Goal: Task Accomplishment & Management: Manage account settings

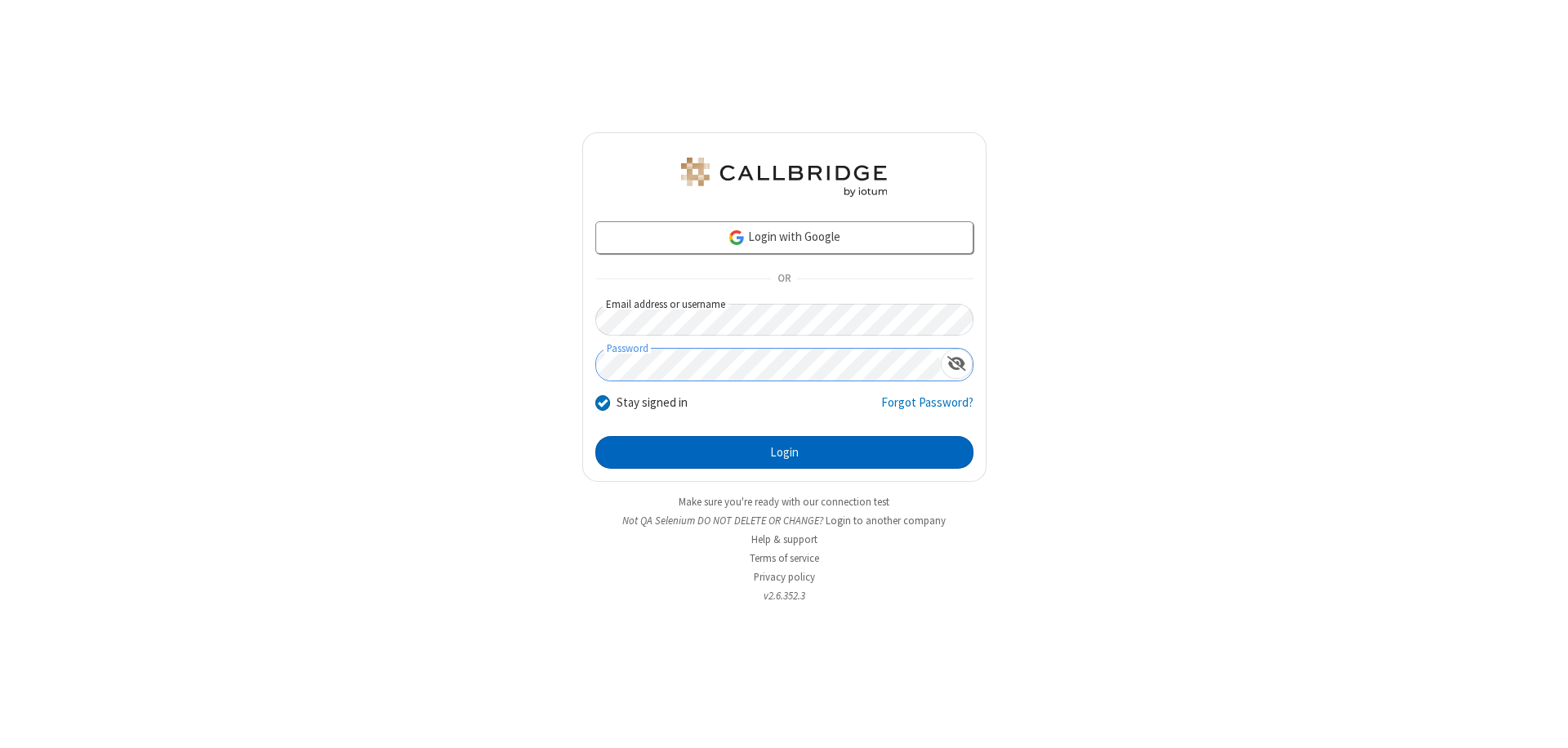
click at [784, 453] on button "Login" at bounding box center [784, 452] width 378 height 32
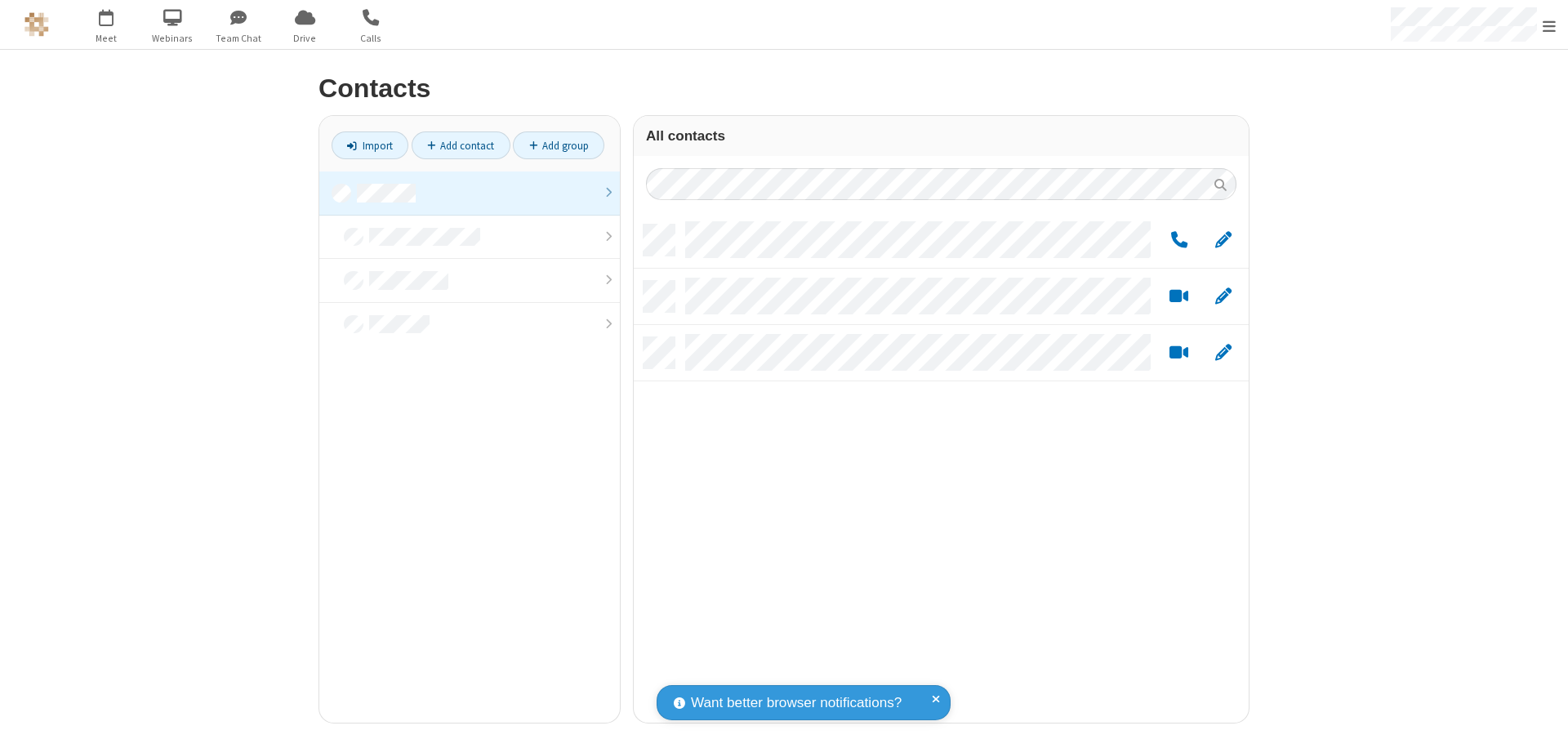
click at [469, 193] on link at bounding box center [469, 193] width 300 height 44
click at [558, 146] on link "Add group" at bounding box center [558, 145] width 92 height 27
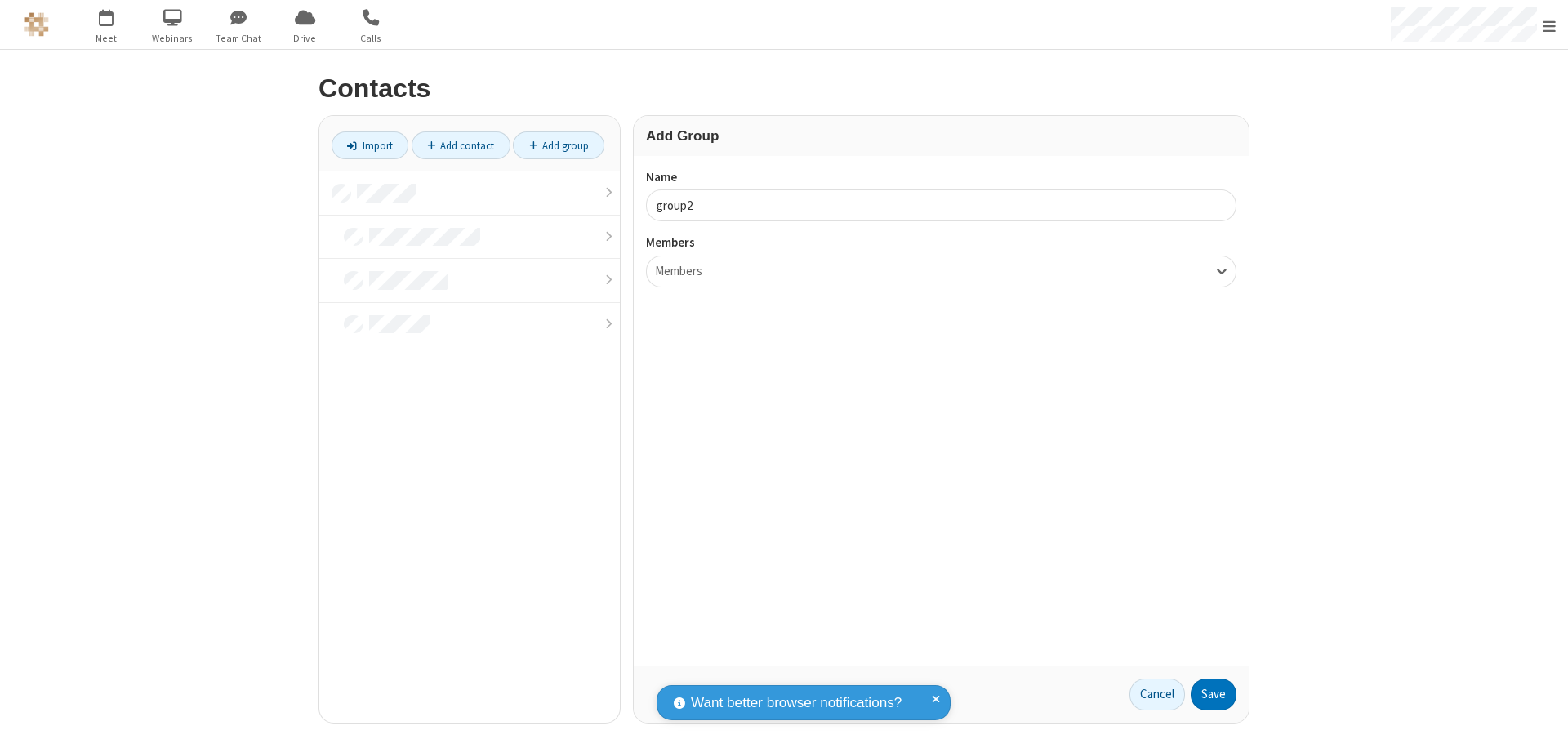
type input "group2"
type input "name19"
click at [1213, 694] on button "Save" at bounding box center [1213, 694] width 46 height 32
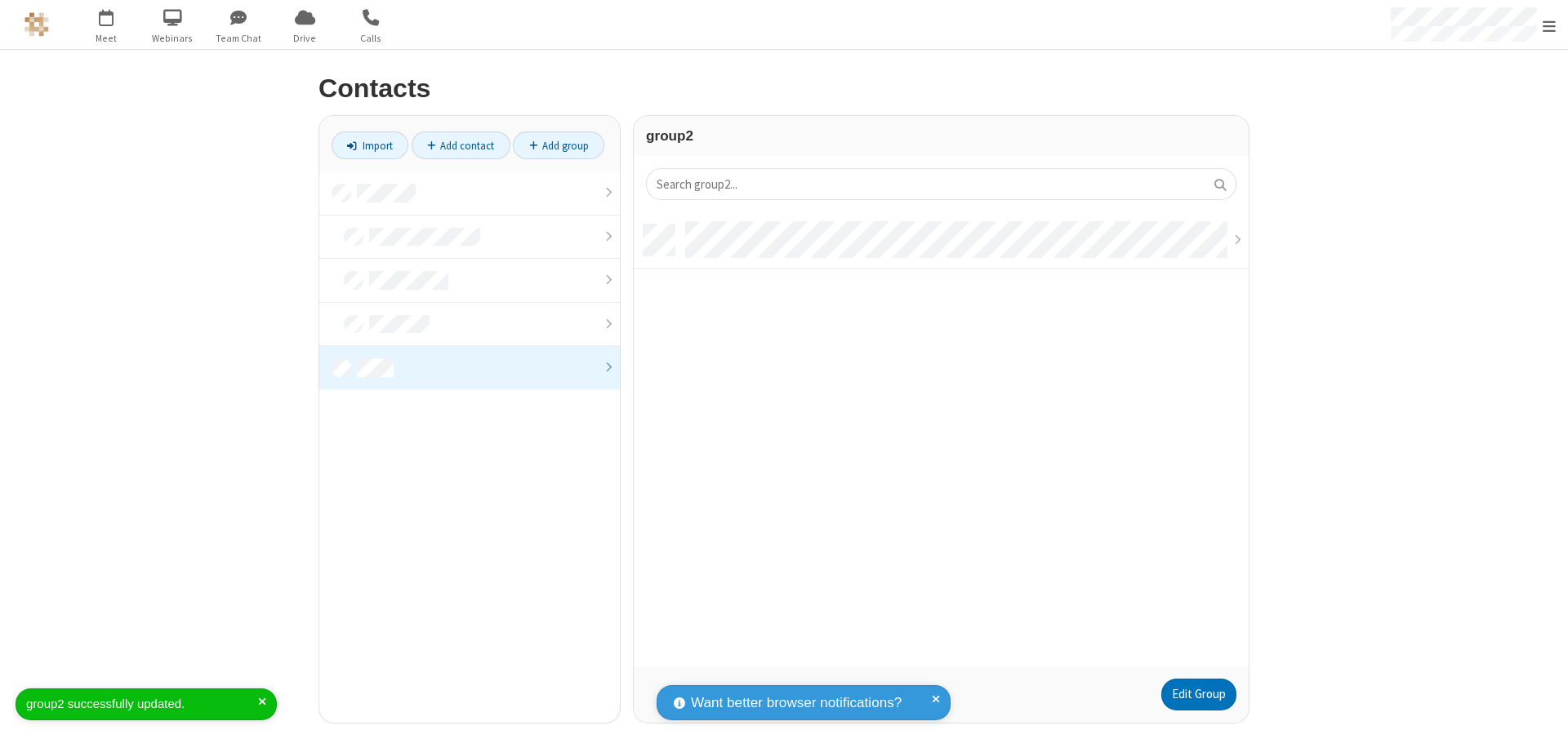
scroll to position [442, 602]
click at [1198, 694] on link "Edit Group" at bounding box center [1198, 694] width 75 height 32
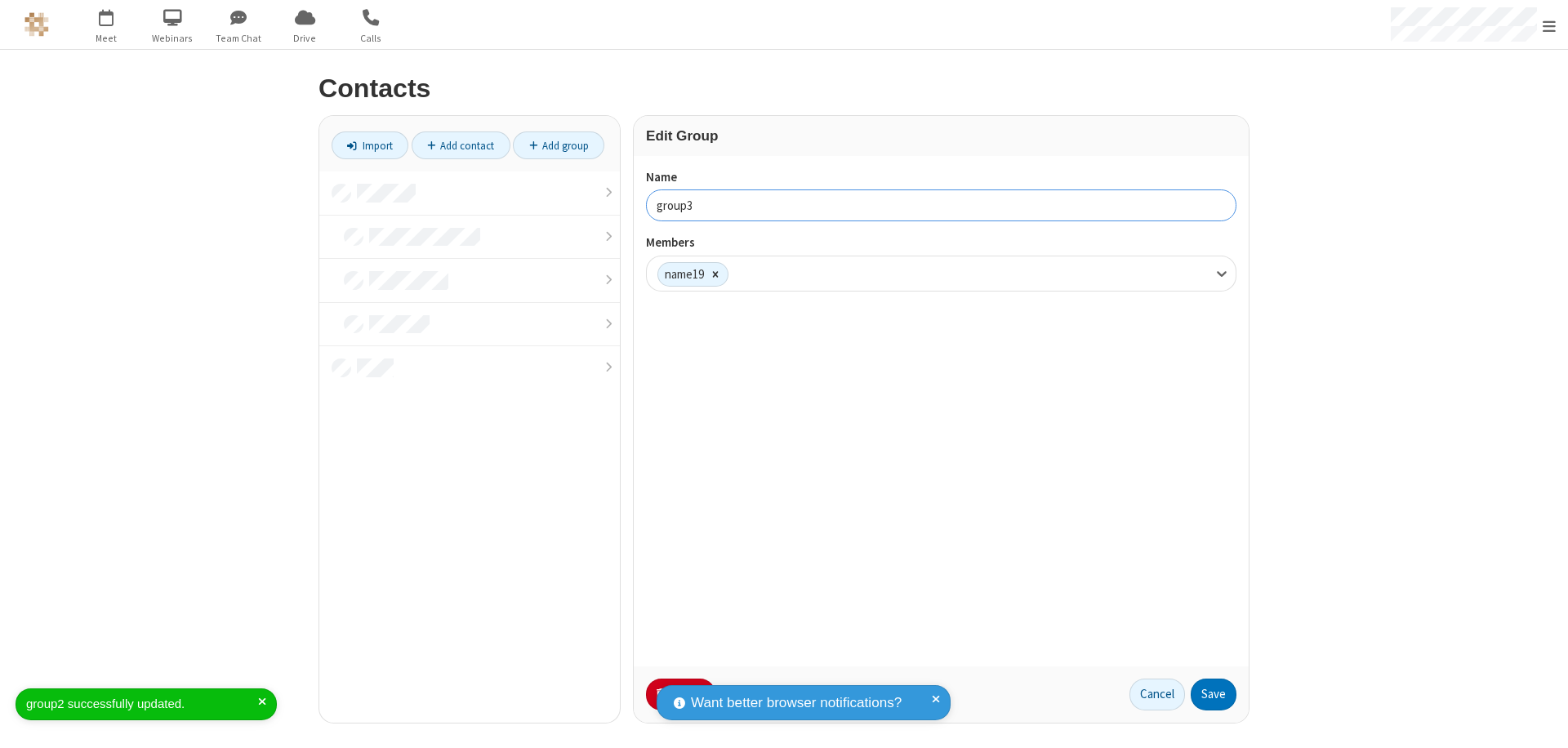
type input "group3"
click at [1213, 694] on button "Save" at bounding box center [1213, 694] width 46 height 32
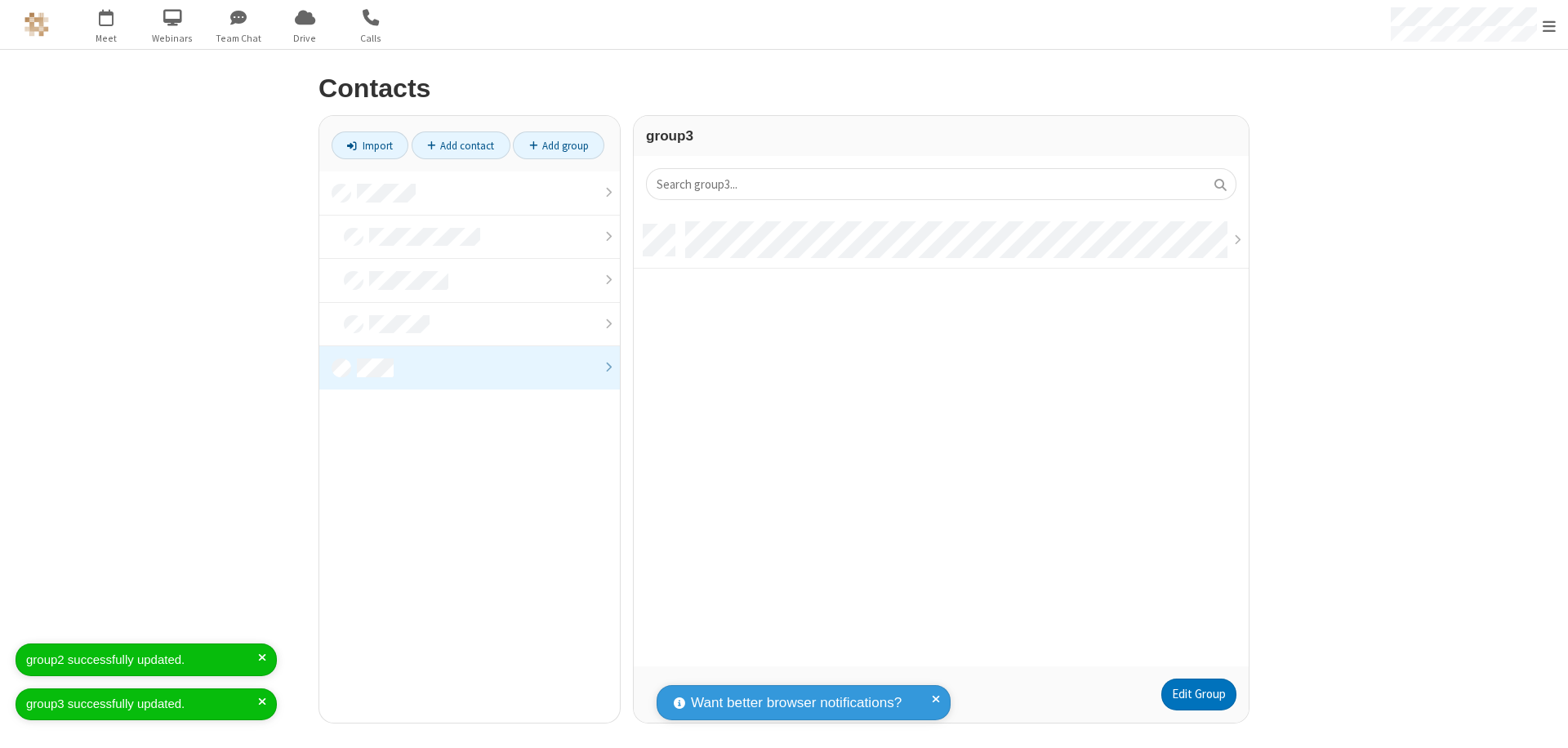
scroll to position [442, 602]
